Goal: Task Accomplishment & Management: Complete application form

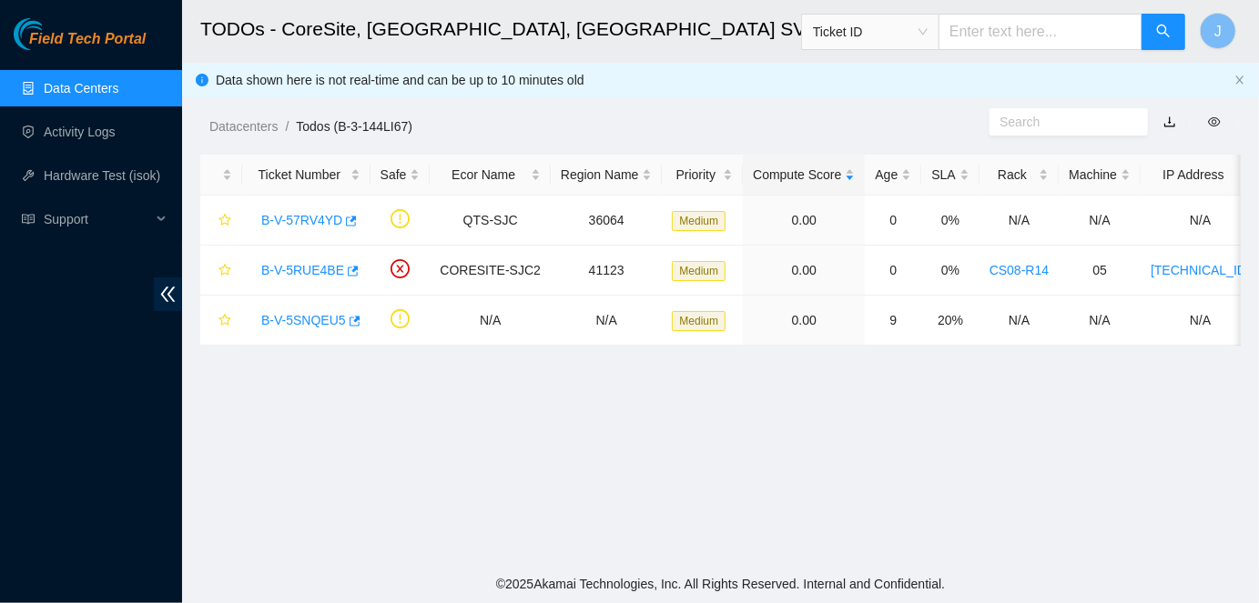
scroll to position [505, 0]
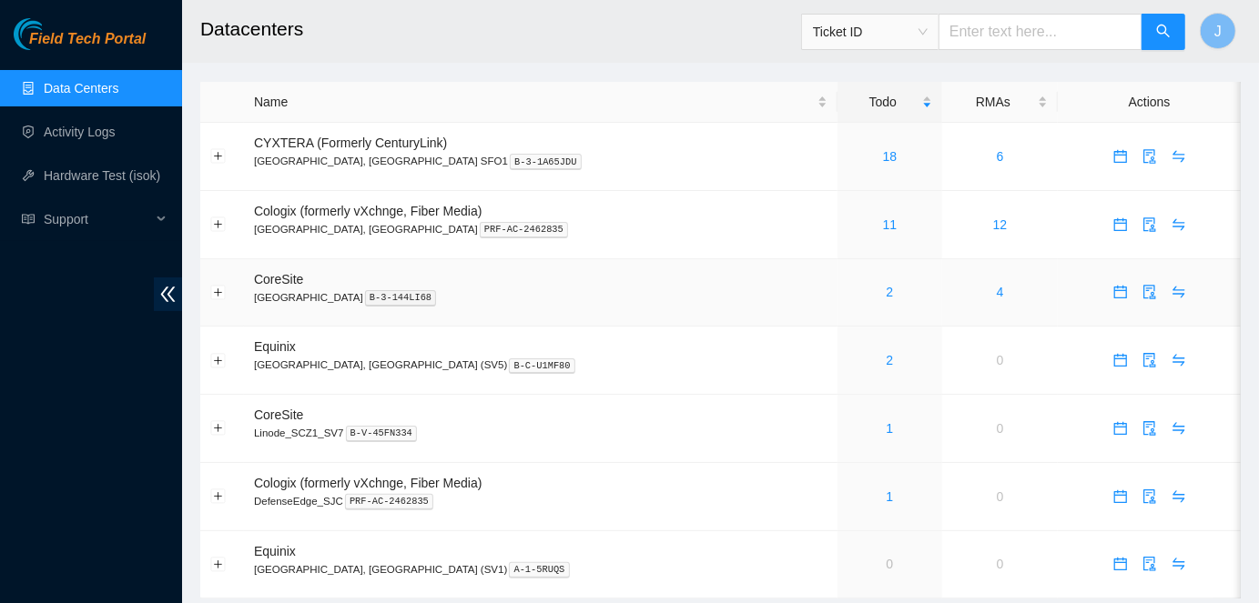
click at [847, 291] on div "2" at bounding box center [889, 292] width 84 height 20
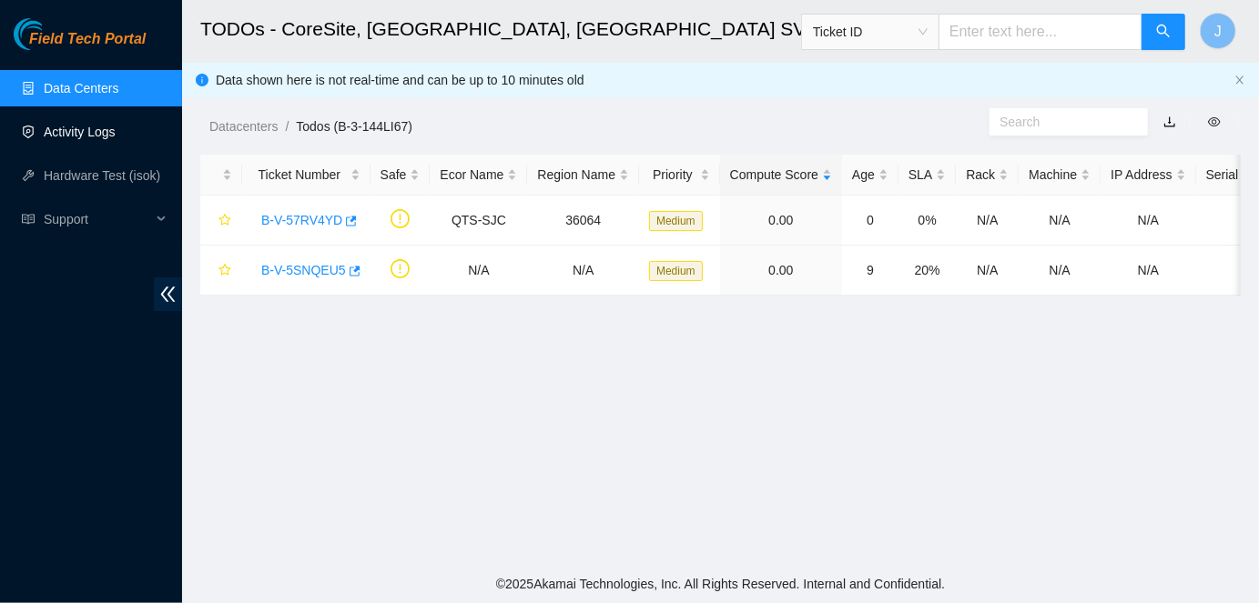
click at [66, 132] on link "Activity Logs" at bounding box center [80, 132] width 72 height 15
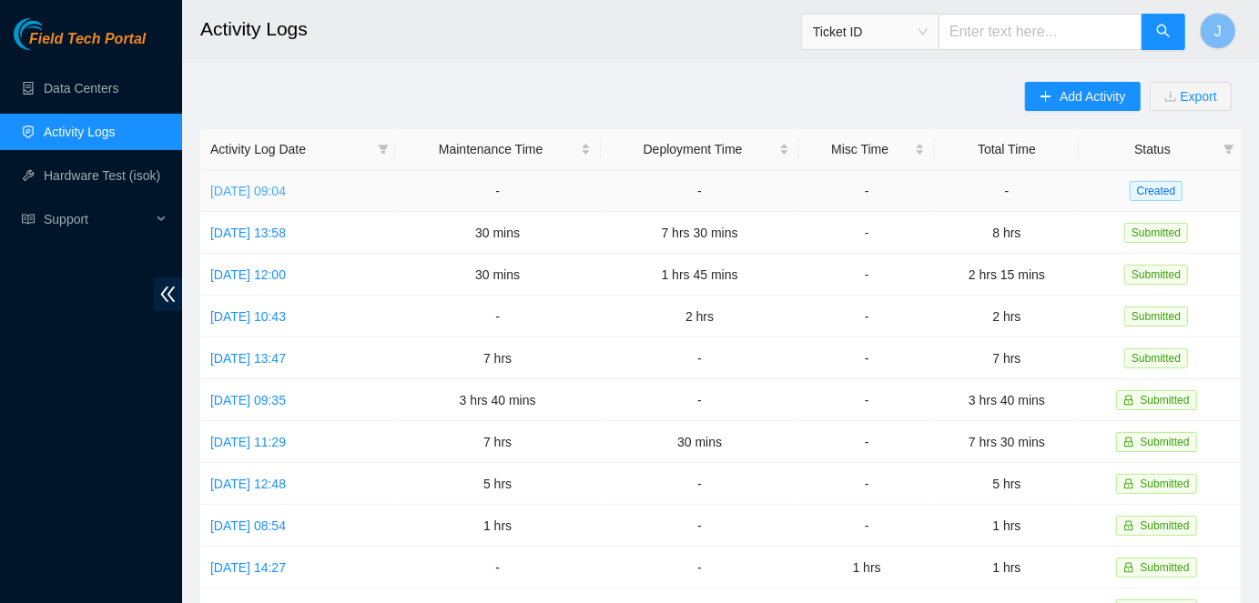
click at [286, 188] on link "[DATE] 09:04" at bounding box center [248, 191] width 76 height 15
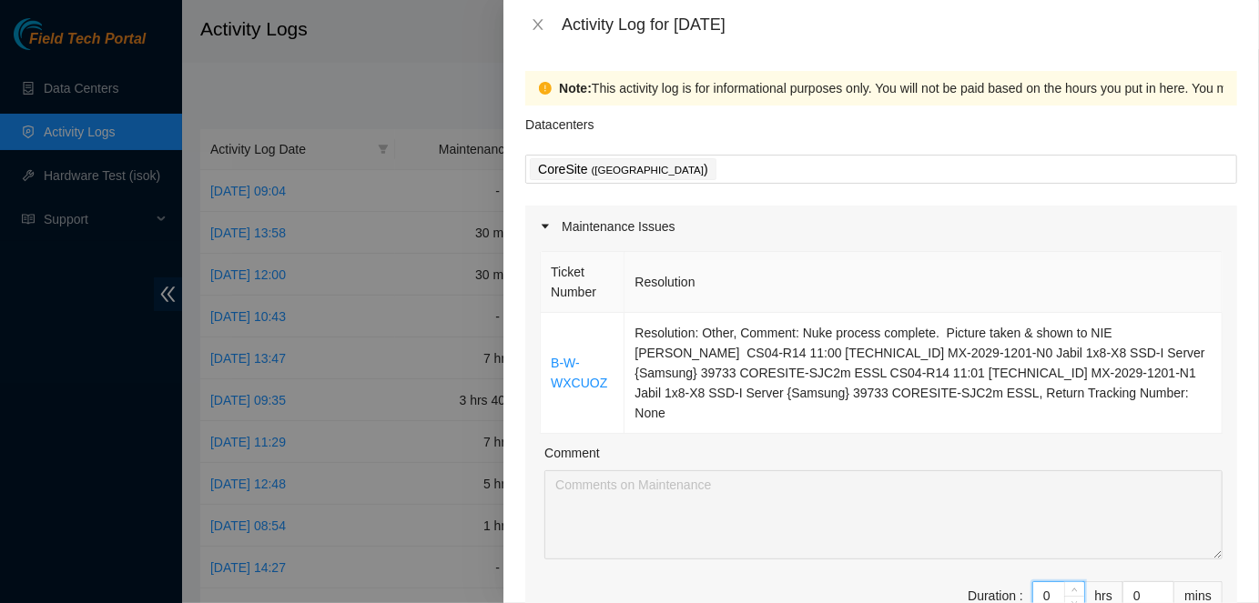
click at [1059, 583] on input "0" at bounding box center [1058, 596] width 51 height 27
type input "5"
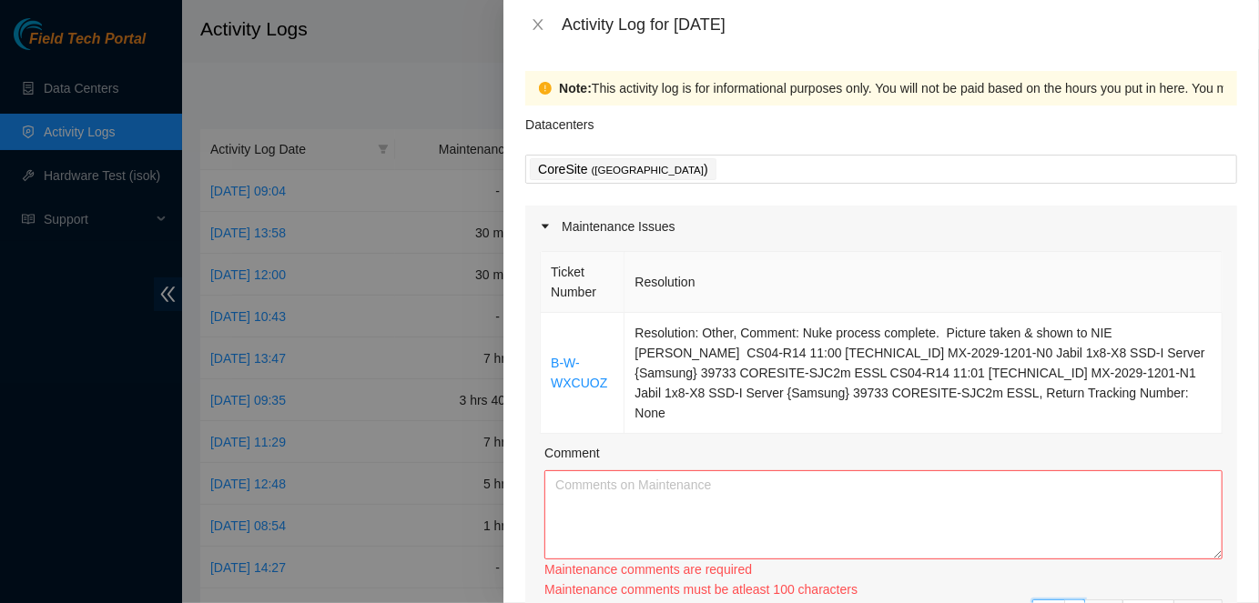
type input "5"
click at [957, 497] on textarea "Comment" at bounding box center [883, 515] width 678 height 89
paste textarea "DP80679 printed out all labels & attached to fibers. Traced and removed the pre…"
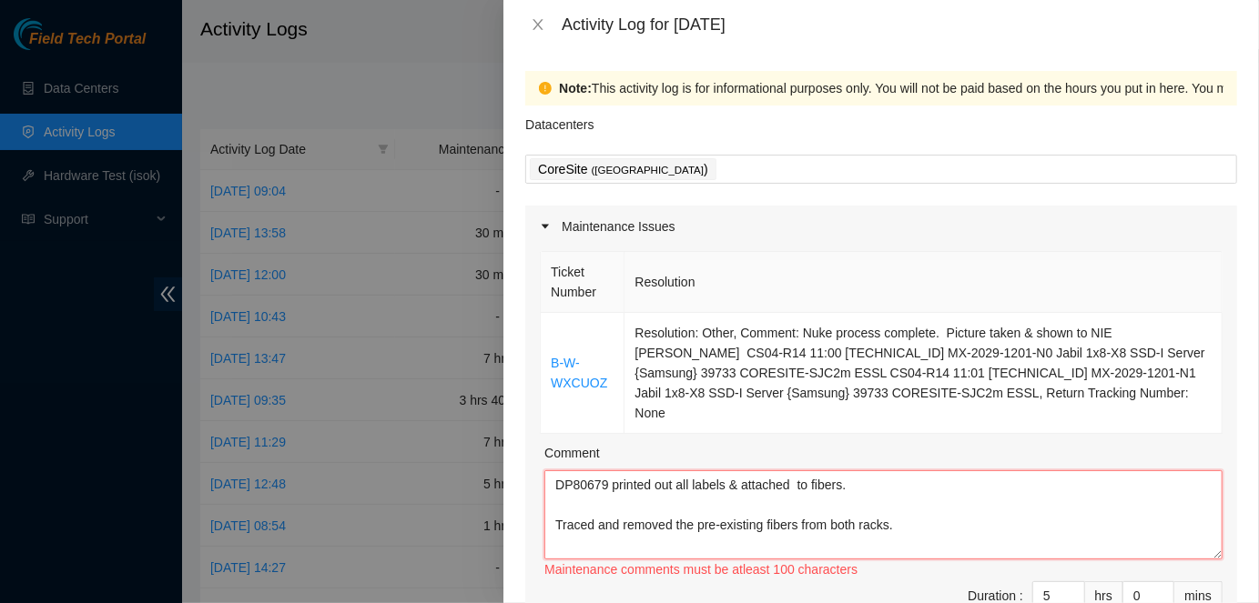
scroll to position [14, 0]
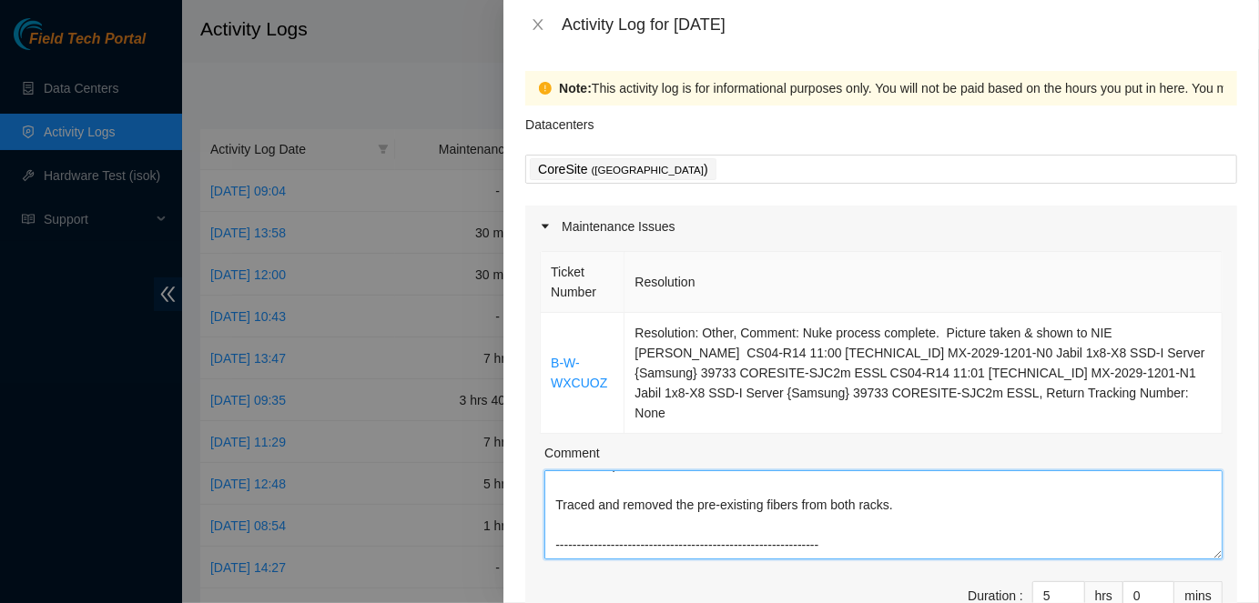
paste textarea "B-W-WXCUOZ Nuke process complete.  Picture taken & shown to NIE Robert L.  CS04…"
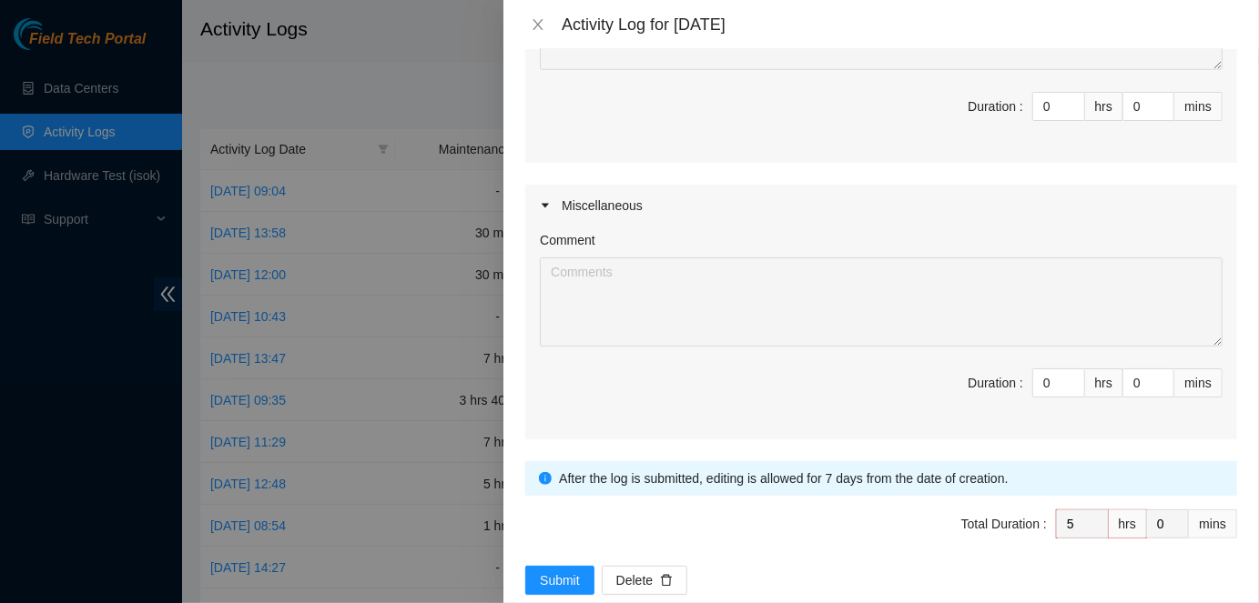
scroll to position [776, 0]
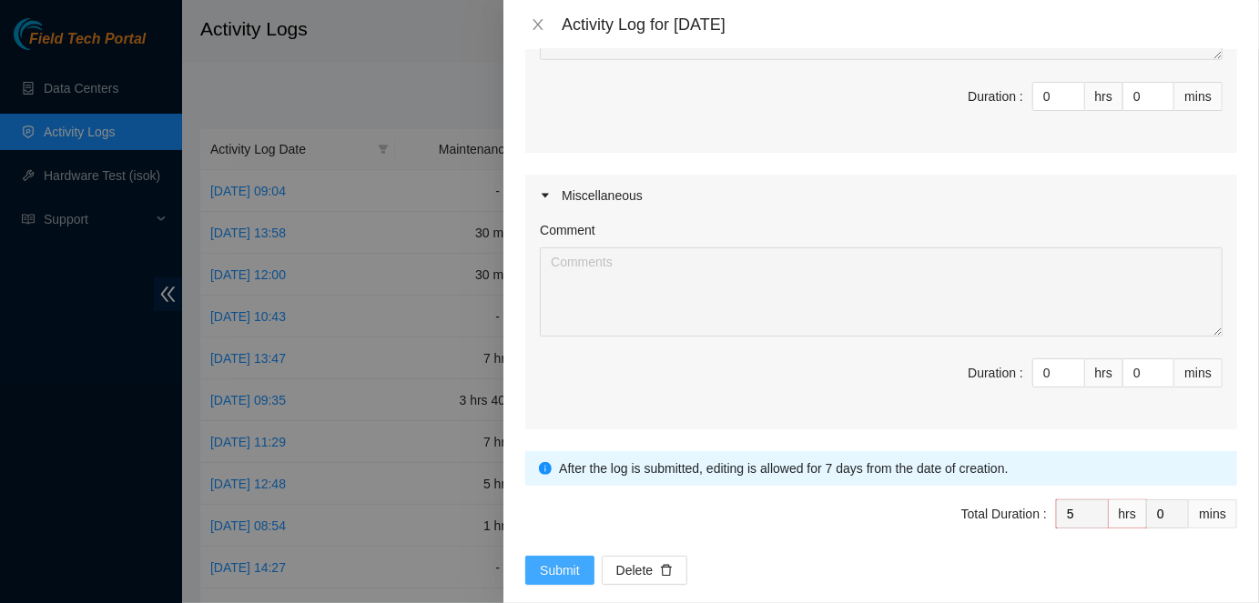
type textarea "DP80679 printed out all labels & attached to fibers. Traced and removed the pre…"
click at [552, 561] on span "Submit" at bounding box center [560, 571] width 40 height 20
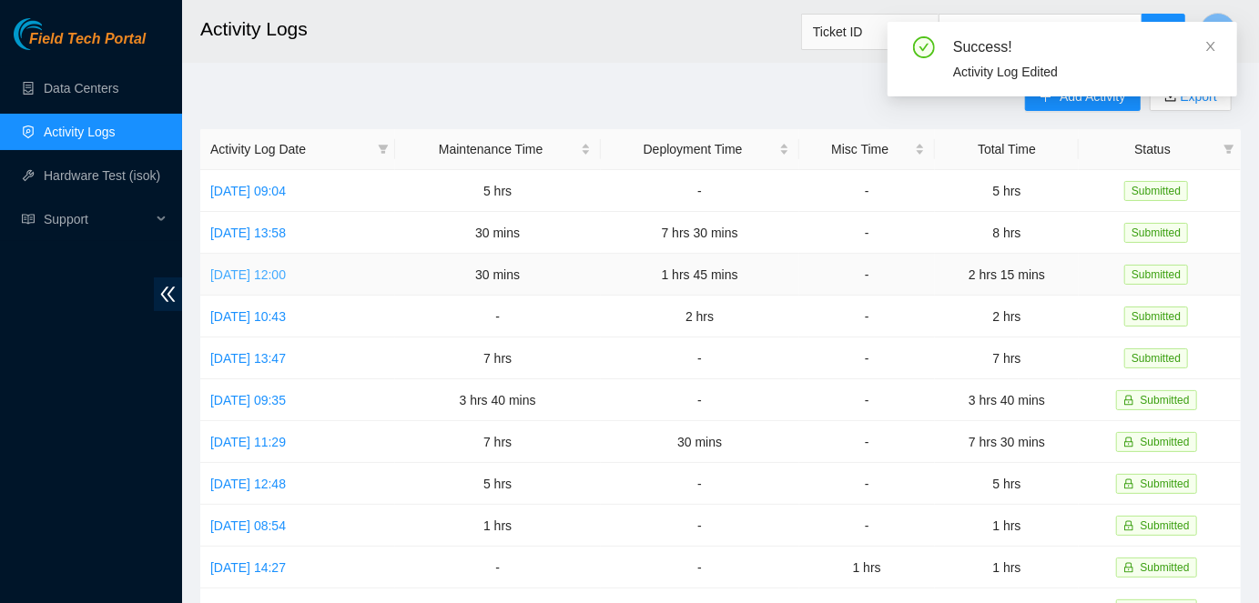
click at [286, 273] on link "[DATE] 12:00" at bounding box center [248, 275] width 76 height 15
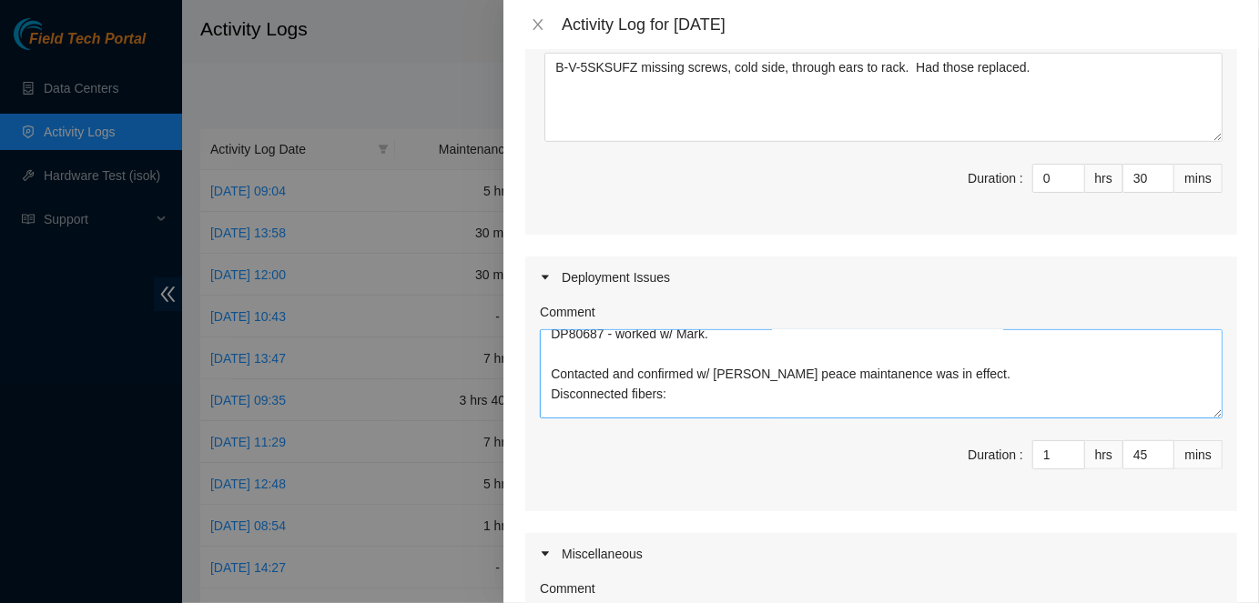
scroll to position [0, 0]
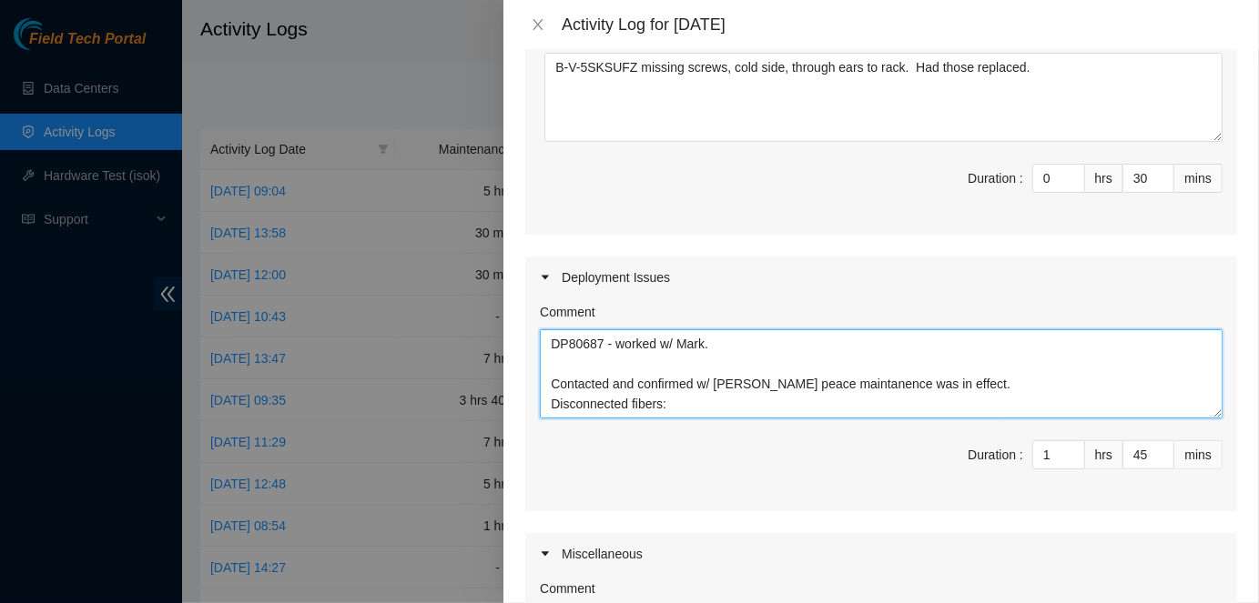
click at [562, 341] on textarea "DP80687 - worked w/ Mark. Contacted and confirmed w/ Robert L. peace maintanenc…" at bounding box center [881, 373] width 683 height 89
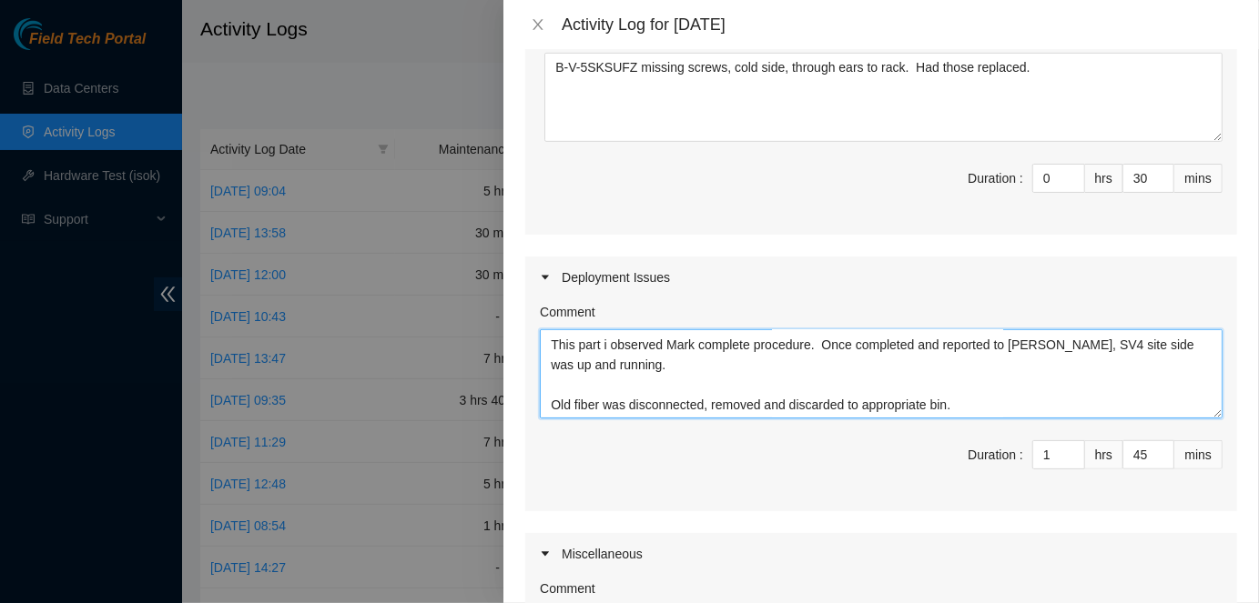
click at [973, 400] on textarea "DP80687 - worked w/ Mark. Contacted and confirmed w/ Robert L. peace maintanenc…" at bounding box center [881, 373] width 683 height 89
click at [803, 360] on textarea "DP80687 - worked w/ Mark. Contacted and confirmed w/ Robert L. peace maintanenc…" at bounding box center [881, 373] width 683 height 89
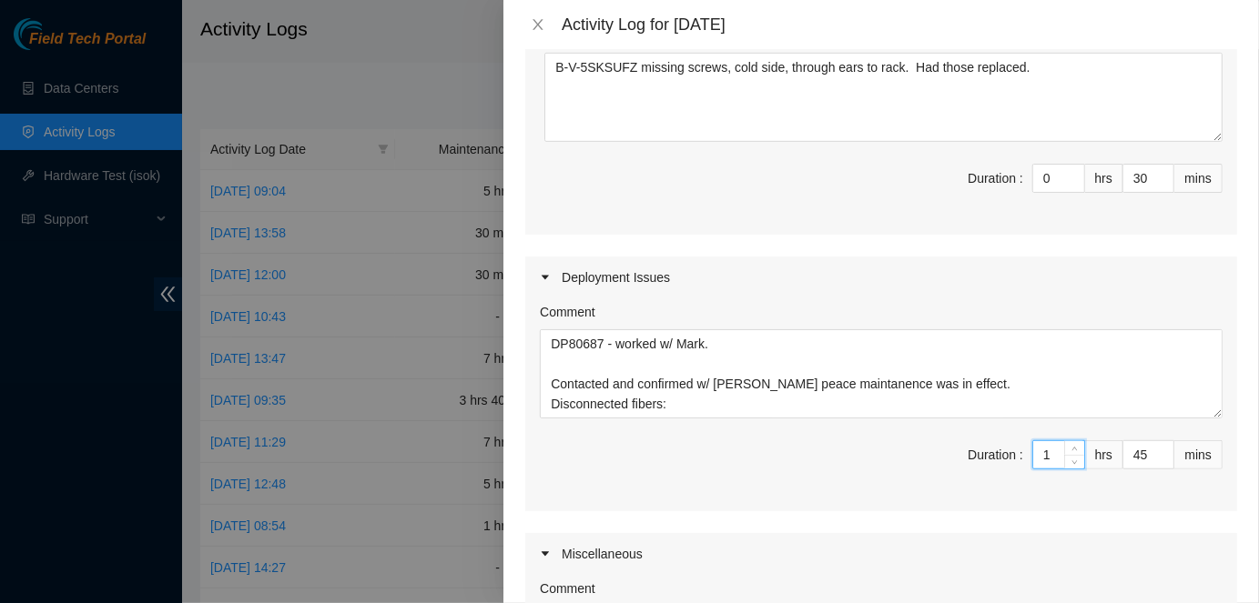
click at [1056, 451] on input "1" at bounding box center [1058, 454] width 51 height 27
type input "15"
type input "7"
type input "8"
type input "7"
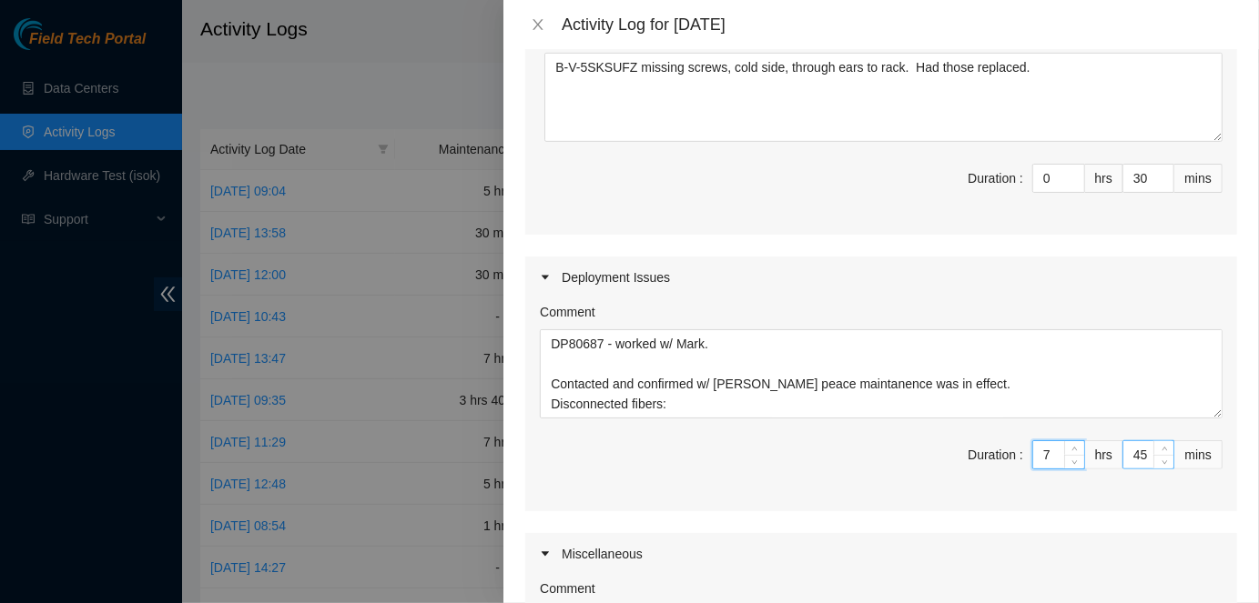
click at [1151, 451] on input "45" at bounding box center [1148, 454] width 50 height 27
click at [1050, 448] on input "7" at bounding box center [1058, 454] width 51 height 27
type input "1"
type input "6"
type input "7"
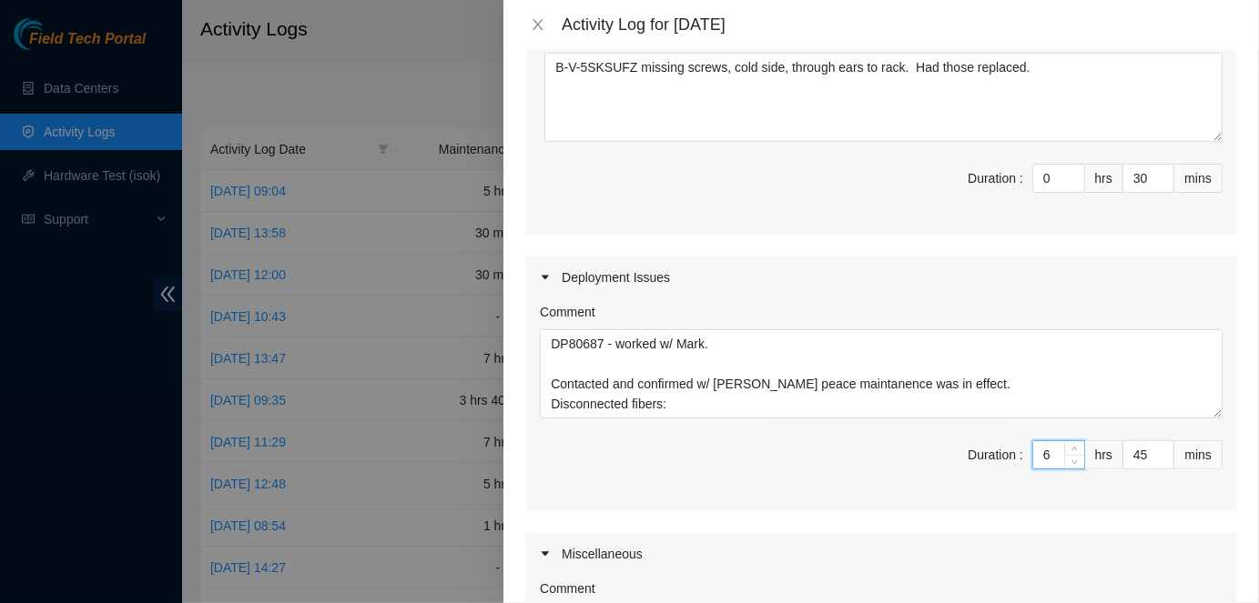
scroll to position [917, 0]
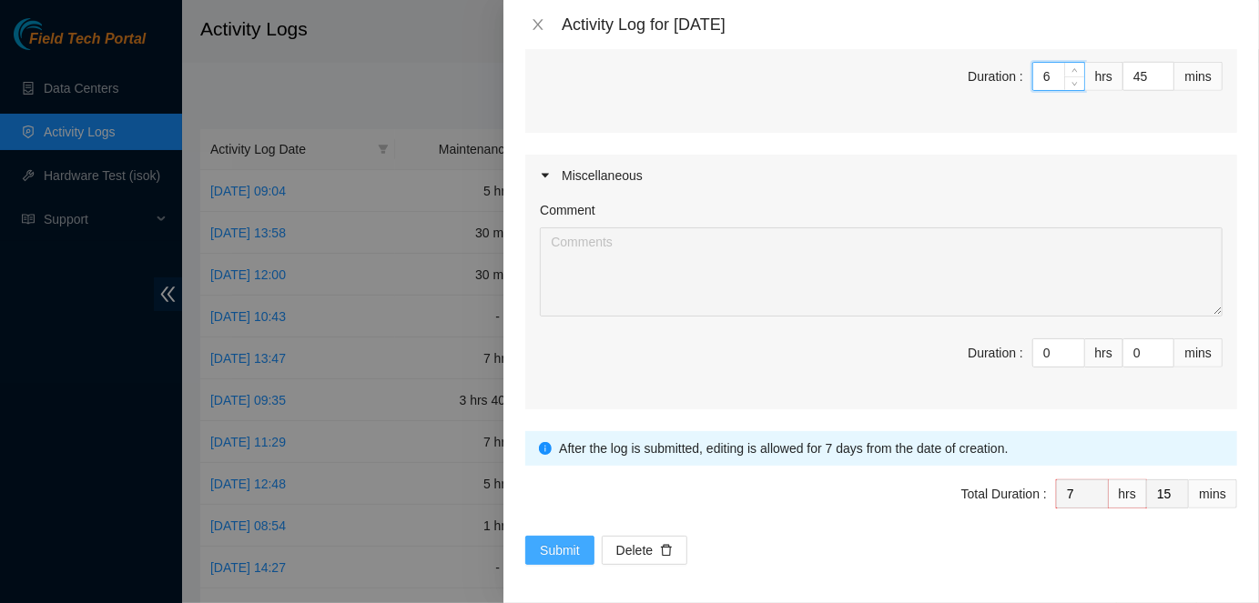
type input "6"
click at [563, 549] on span "Submit" at bounding box center [560, 551] width 40 height 20
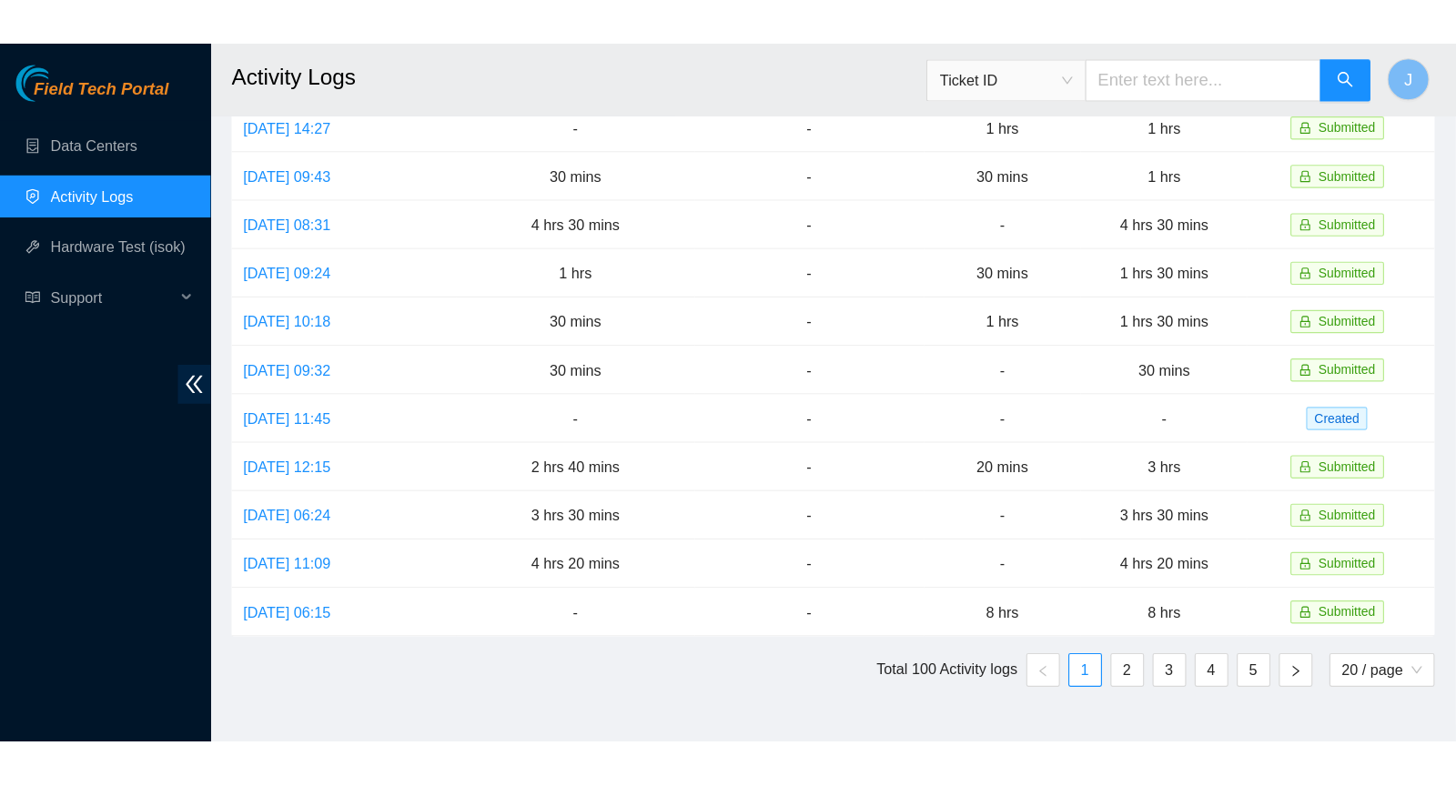
scroll to position [0, 0]
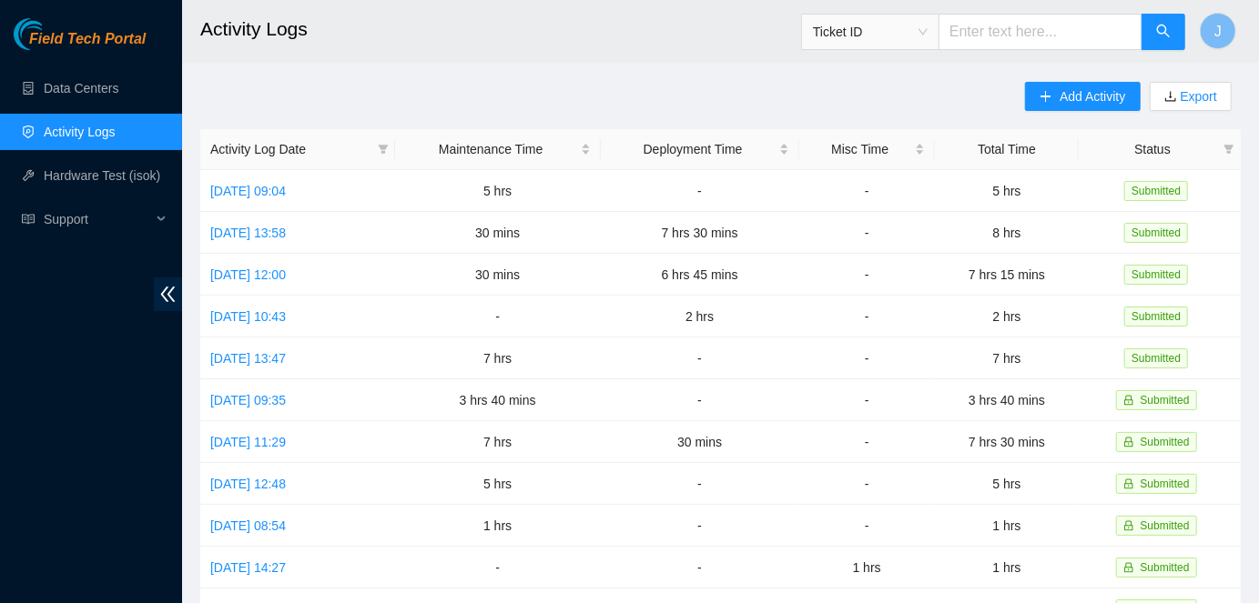
click at [63, 447] on div "Field Tech Portal Data Centers Activity Logs Hardware Test (isok) Support" at bounding box center [91, 310] width 182 height 585
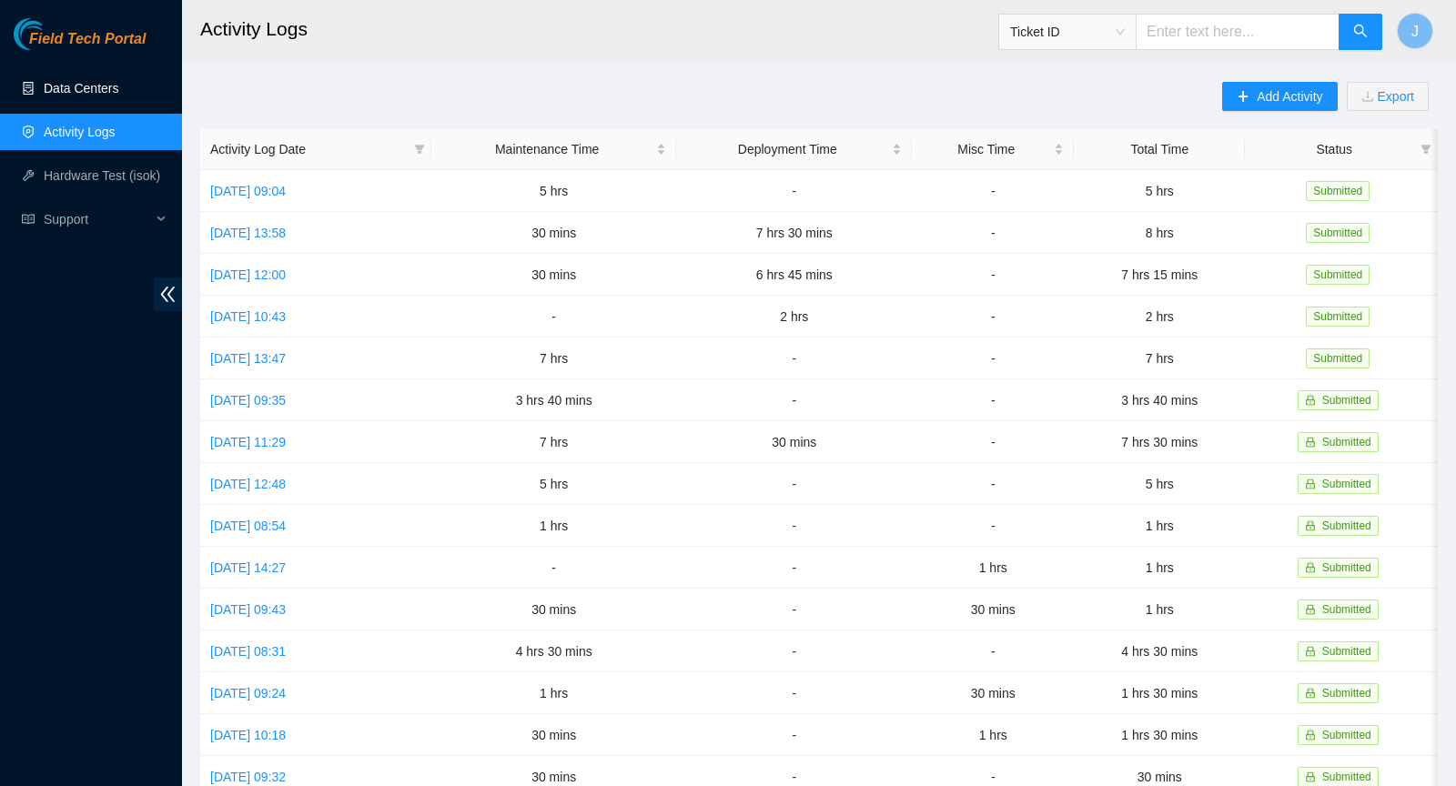
click at [95, 88] on link "Data Centers" at bounding box center [81, 88] width 75 height 15
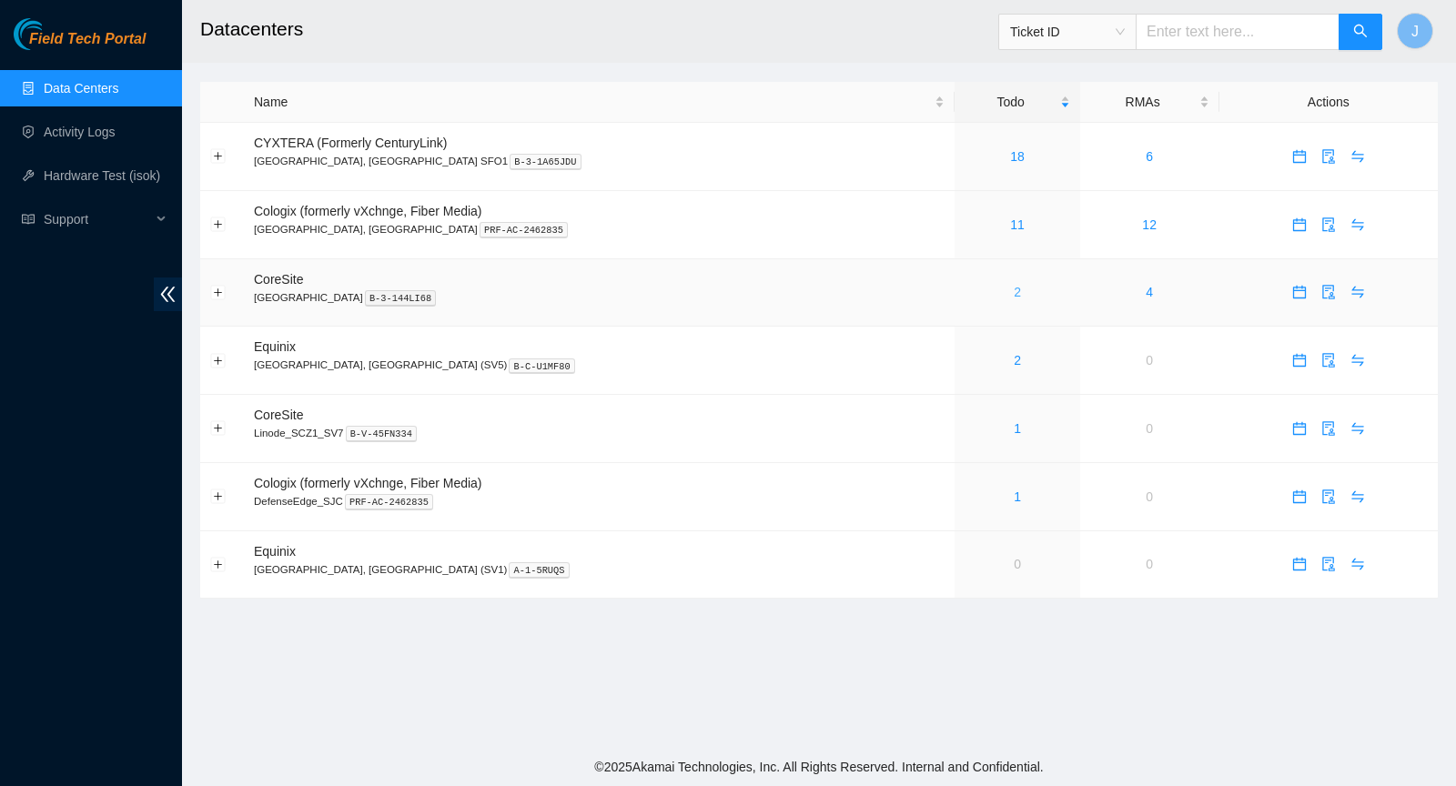
click at [1014, 295] on link "2" at bounding box center [1017, 292] width 7 height 15
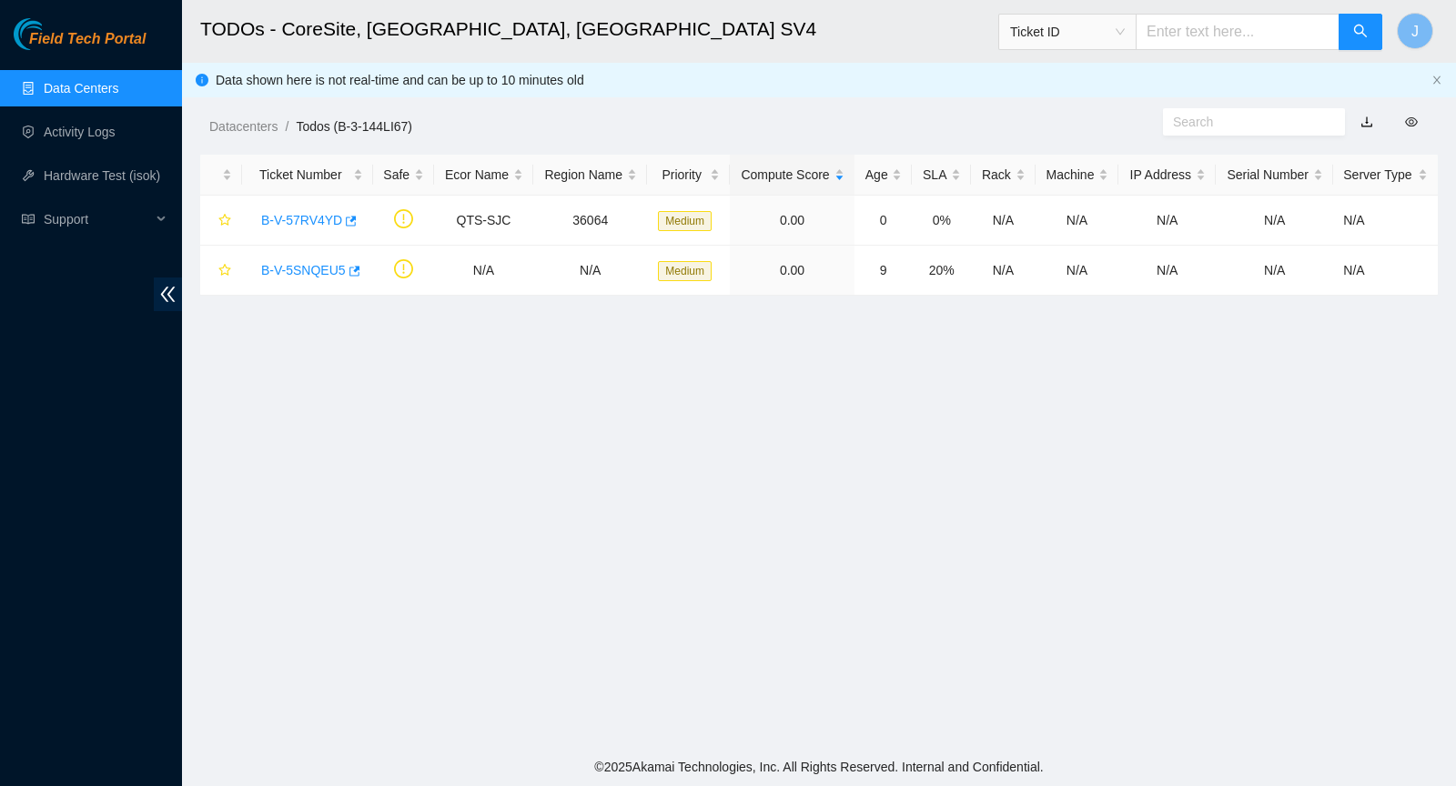
click at [608, 397] on main "TODOs - CoreSite, [GEOGRAPHIC_DATA] Ticket ID J Data shown here is not real-tim…" at bounding box center [819, 374] width 1274 height 748
click at [87, 133] on link "Activity Logs" at bounding box center [80, 132] width 72 height 15
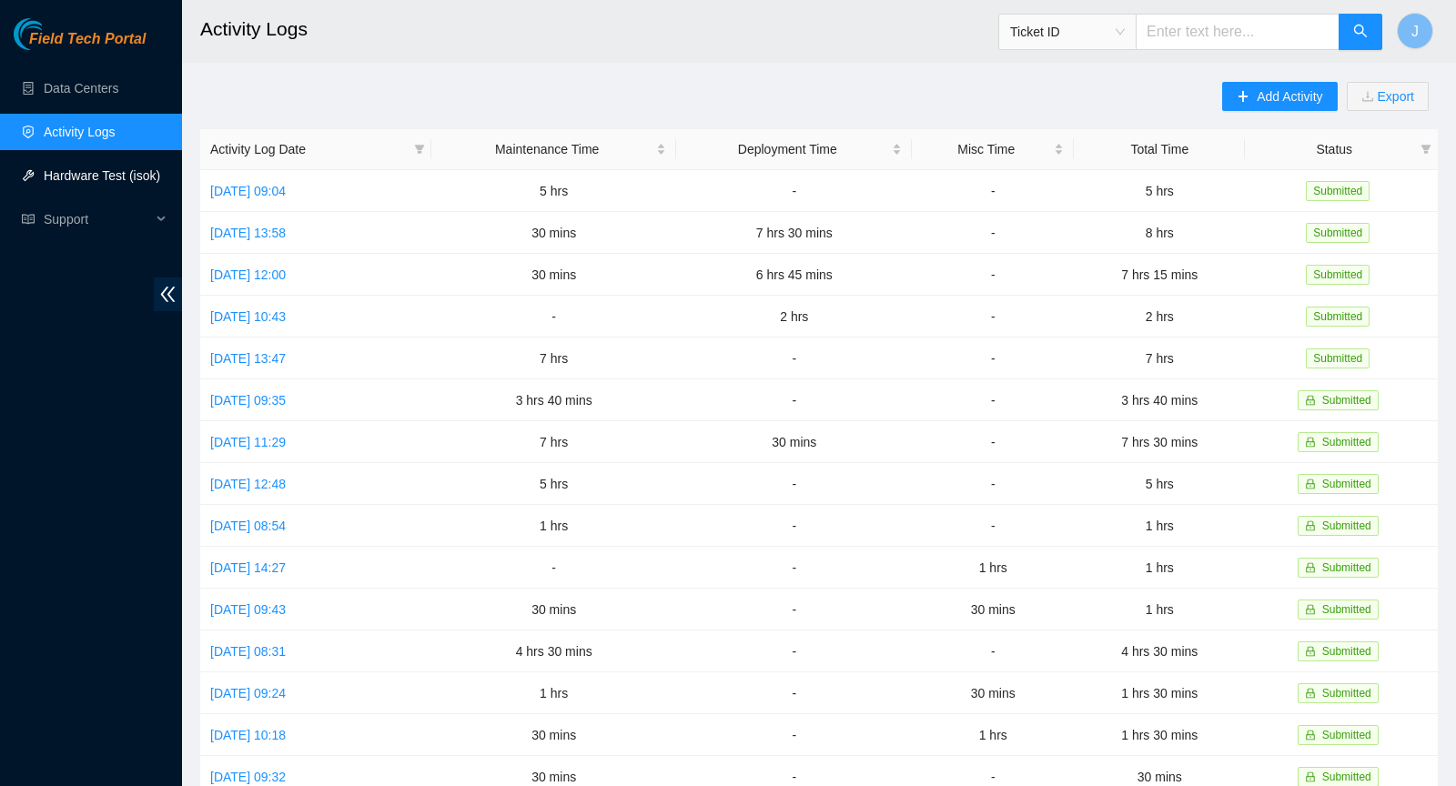
click at [96, 183] on link "Hardware Test (isok)" at bounding box center [102, 175] width 117 height 15
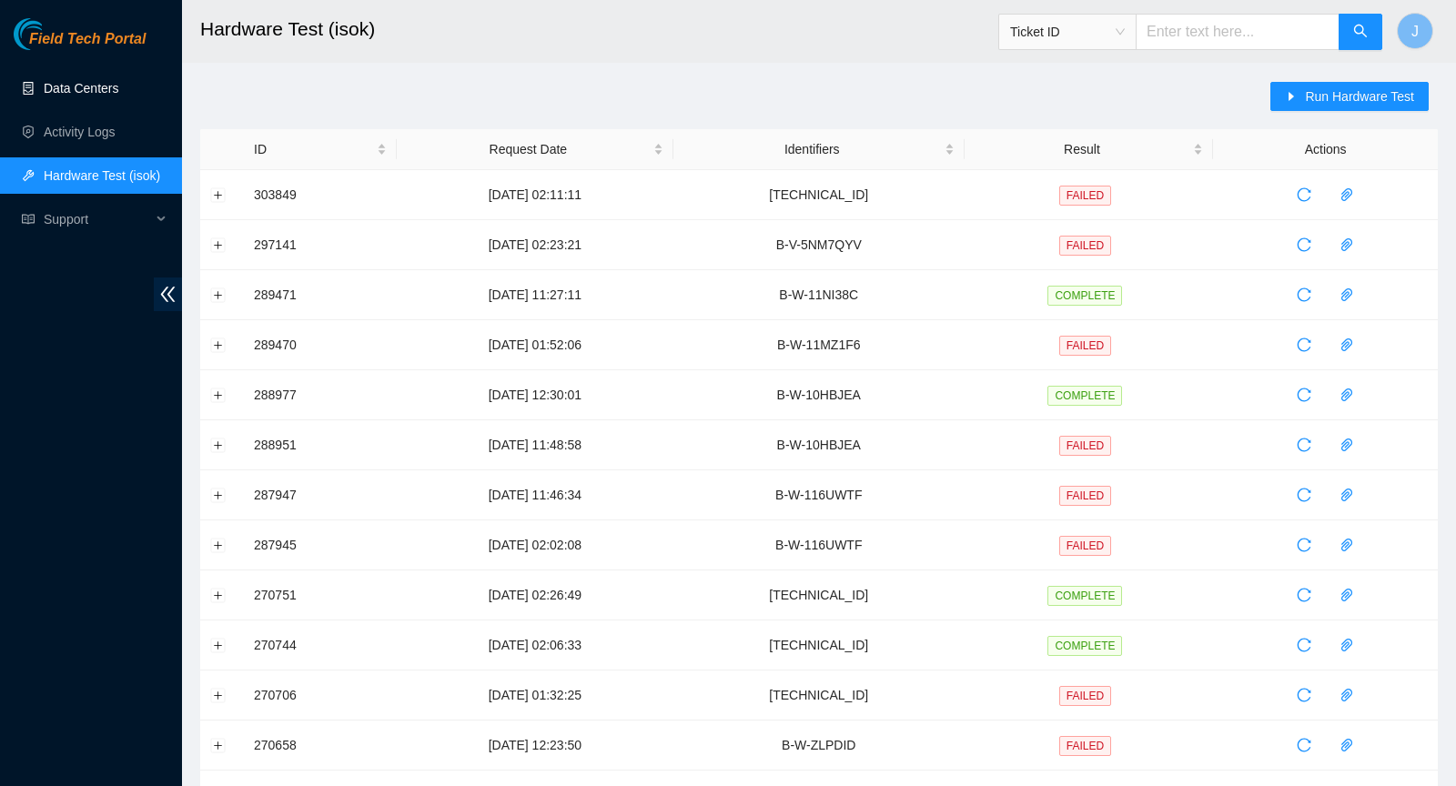
click at [96, 96] on link "Data Centers" at bounding box center [81, 88] width 75 height 15
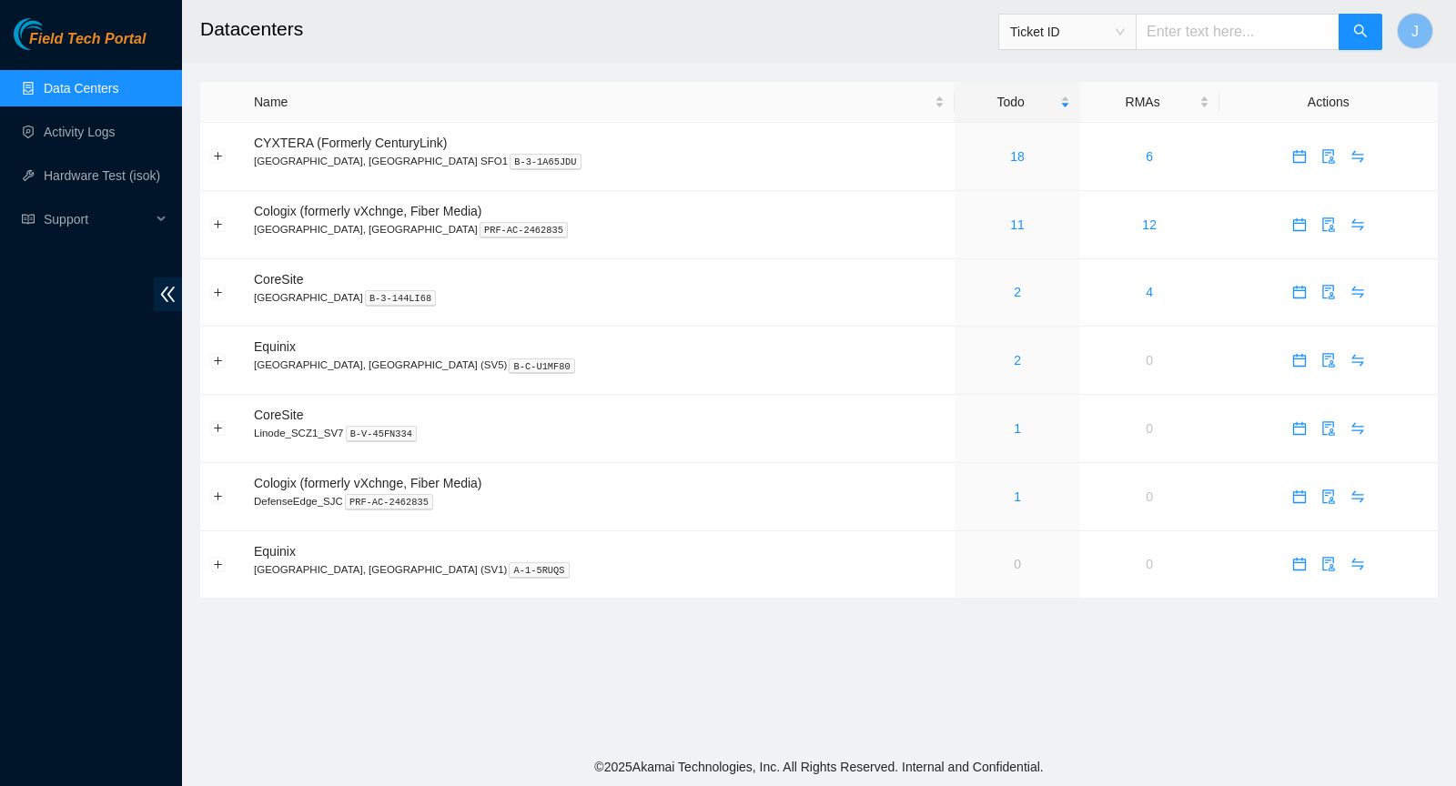
click at [848, 76] on main "Datacenters Ticket ID J Name Todo RMAs Actions CYXTERA (Formerly CenturyLink) […" at bounding box center [819, 374] width 1274 height 748
